Goal: Information Seeking & Learning: Learn about a topic

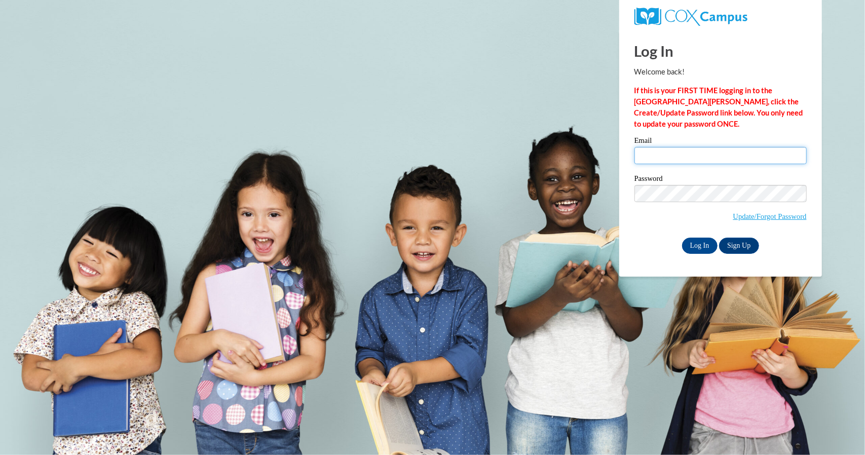
click at [675, 154] on input "Email" at bounding box center [721, 155] width 172 height 17
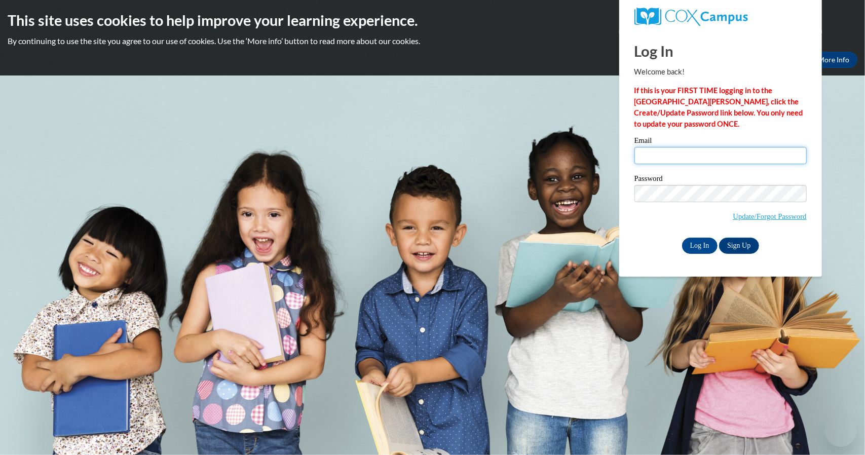
type input "theresas@cesa11.k12.wi.us"
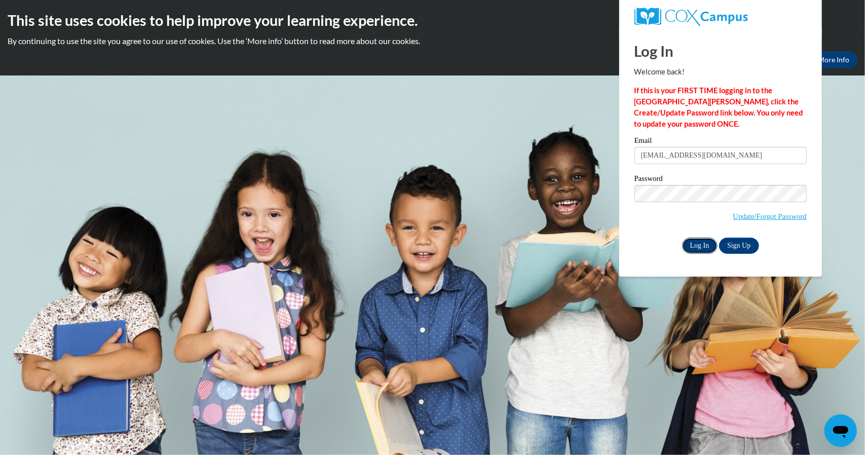
click at [699, 247] on input "Log In" at bounding box center [699, 246] width 35 height 16
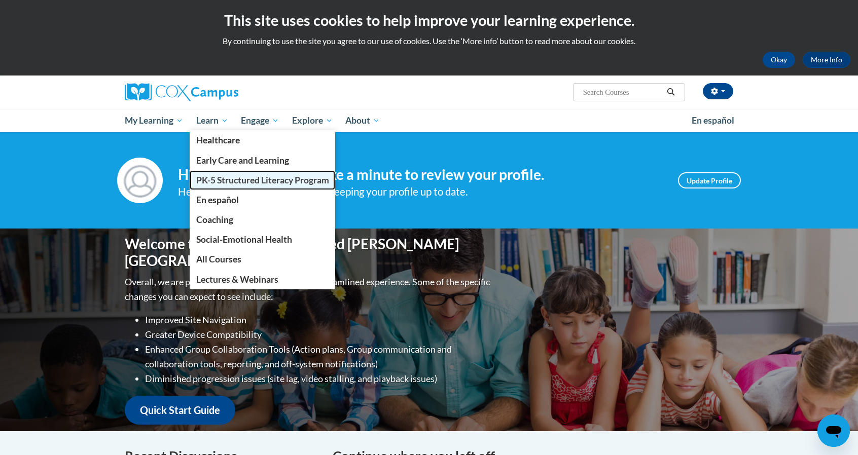
click at [236, 179] on span "PK-5 Structured Literacy Program" at bounding box center [262, 180] width 133 height 11
